Goal: Task Accomplishment & Management: Manage account settings

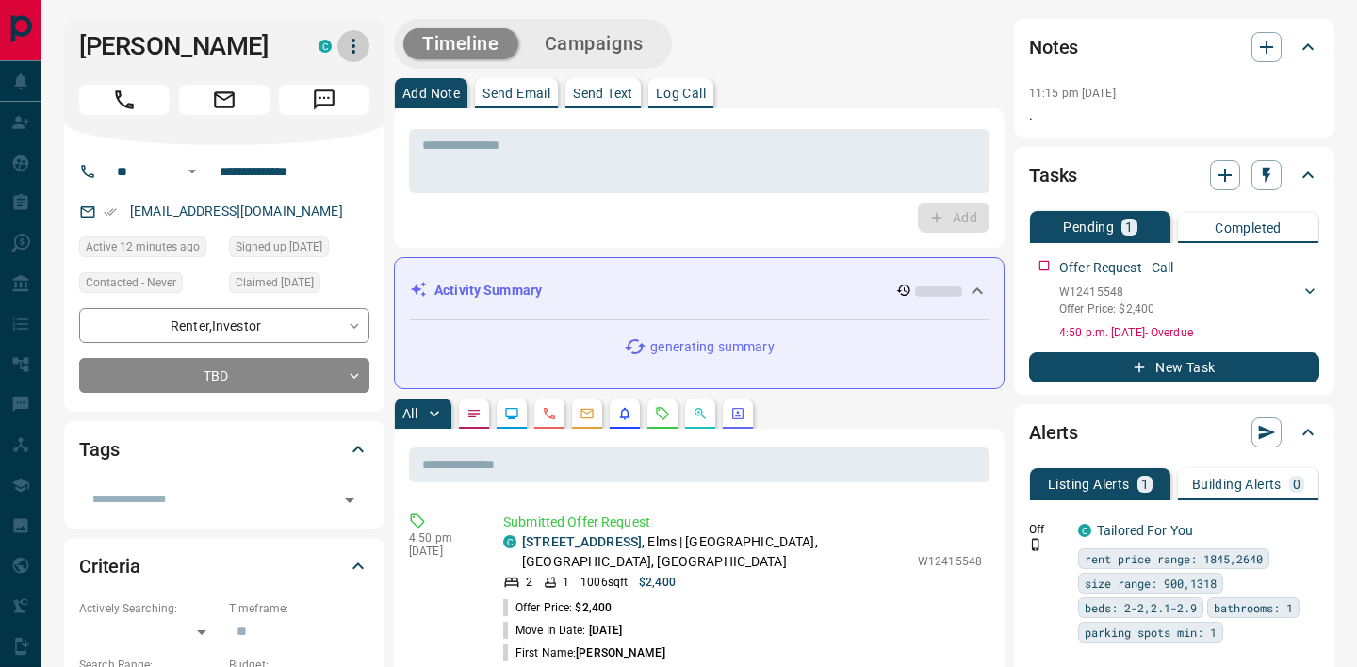
click at [352, 46] on icon "button" at bounding box center [354, 46] width 4 height 15
click at [343, 85] on li "Reassign Lead" at bounding box center [313, 84] width 111 height 28
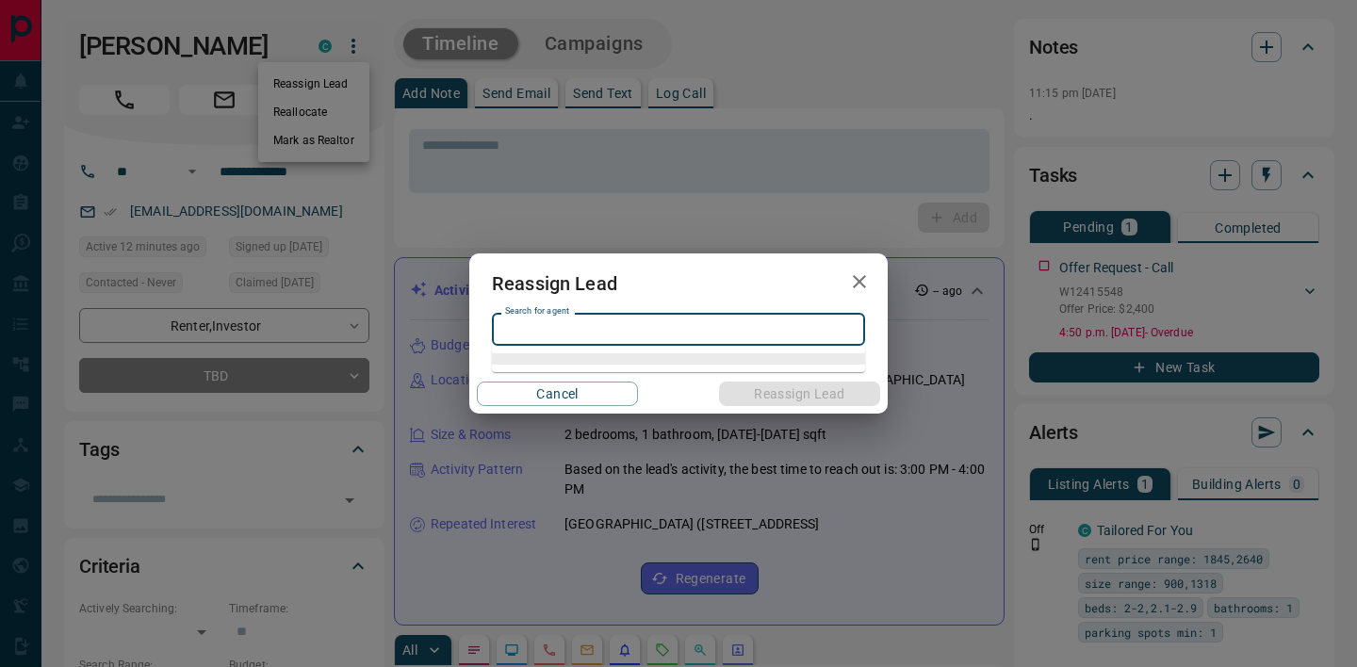
click at [579, 329] on input "Search for agent" at bounding box center [677, 330] width 359 height 21
type input "*"
click at [589, 376] on li "[PERSON_NAME]" at bounding box center [678, 367] width 373 height 28
type input "**********"
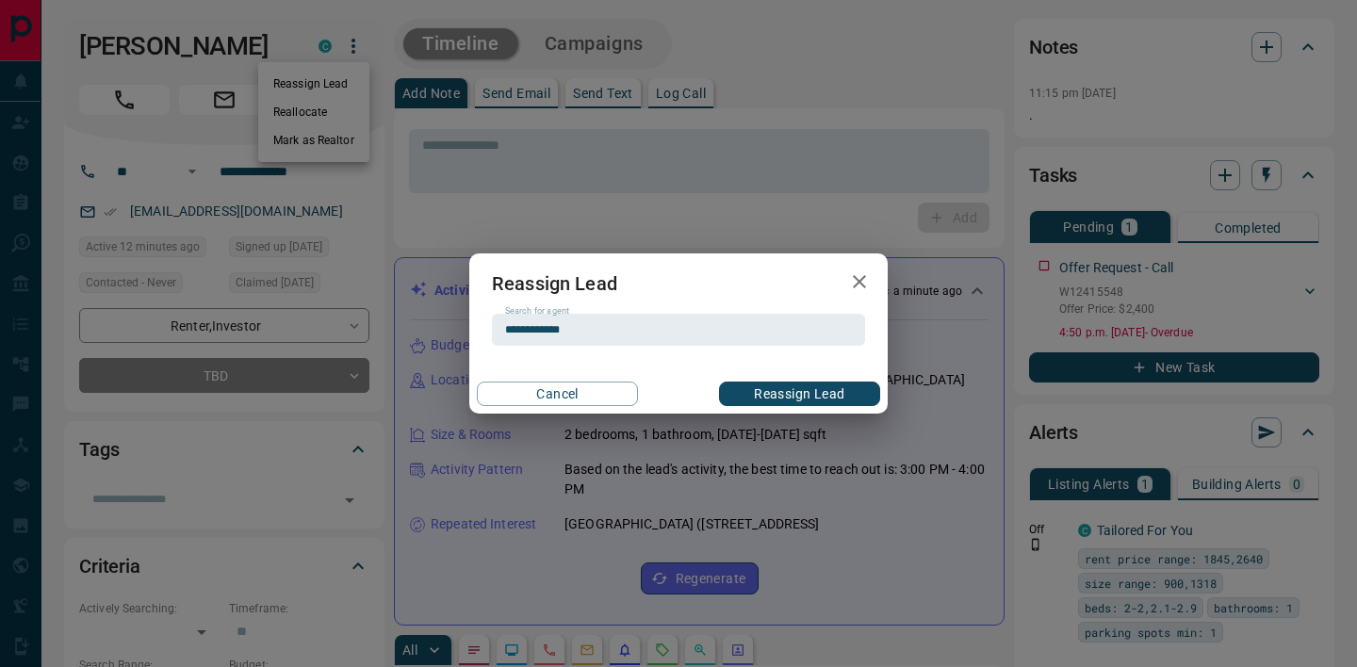
click at [738, 400] on button "Reassign Lead" at bounding box center [799, 394] width 161 height 25
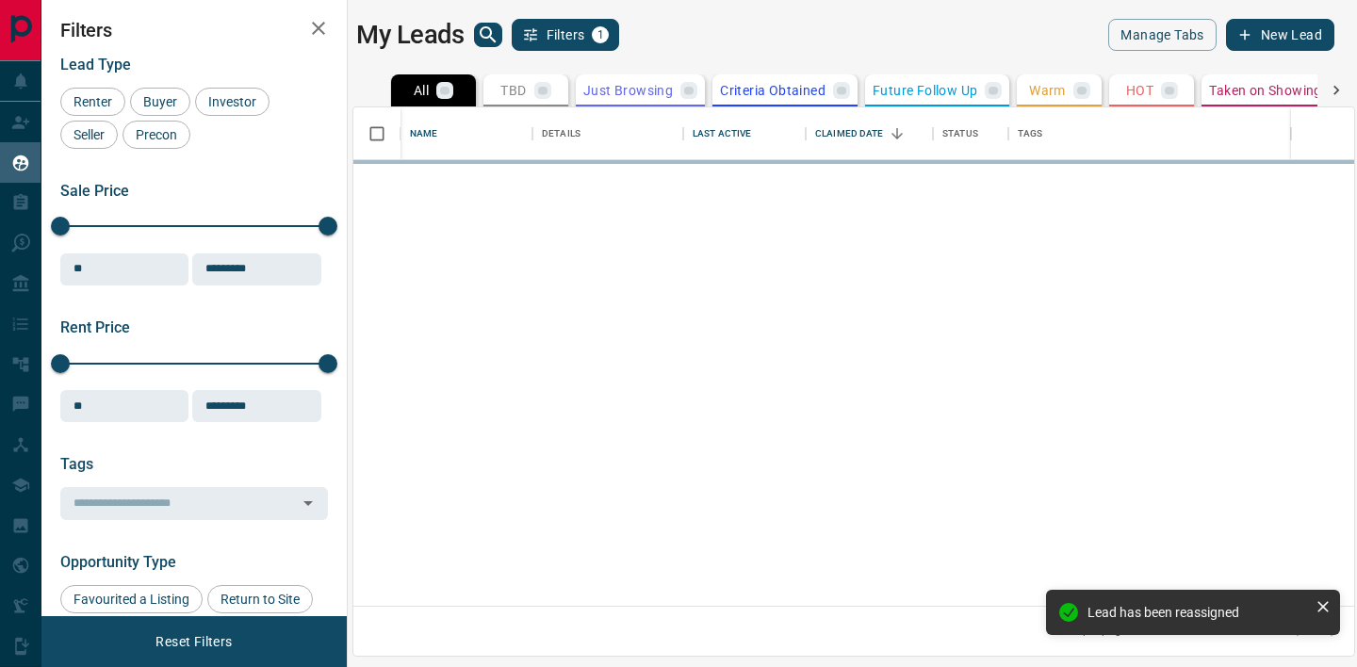
scroll to position [499, 1001]
